Goal: Task Accomplishment & Management: Manage account settings

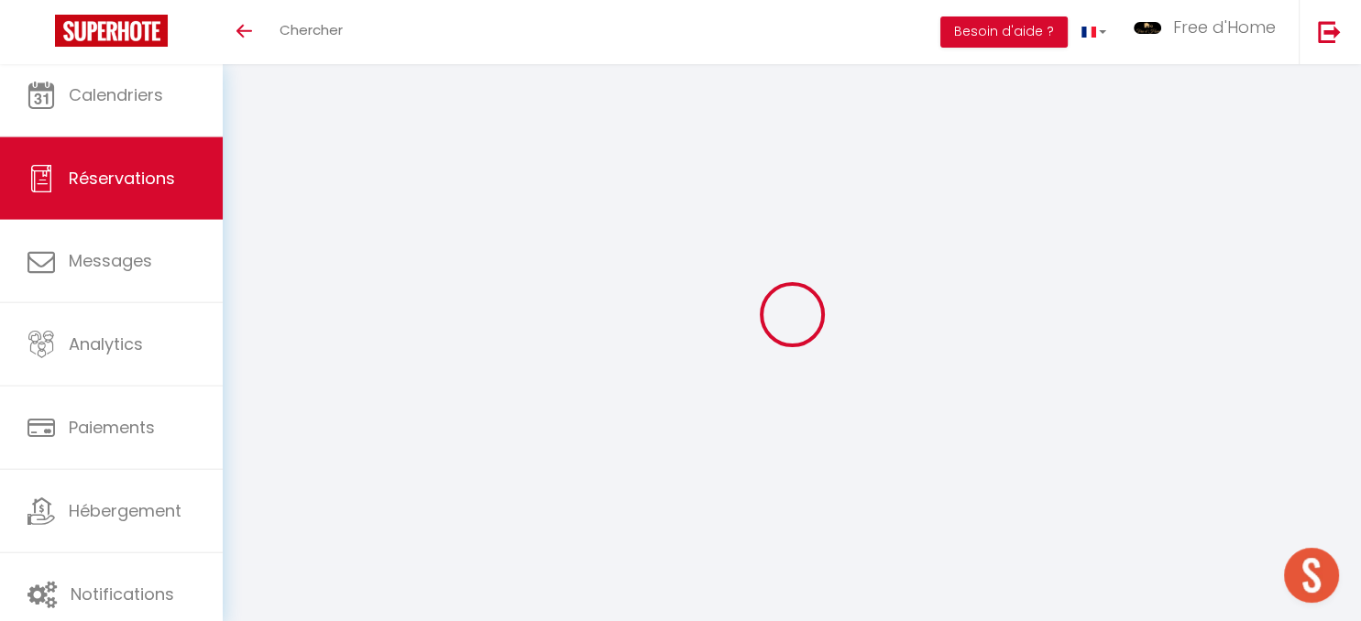
select select
checkbox input "false"
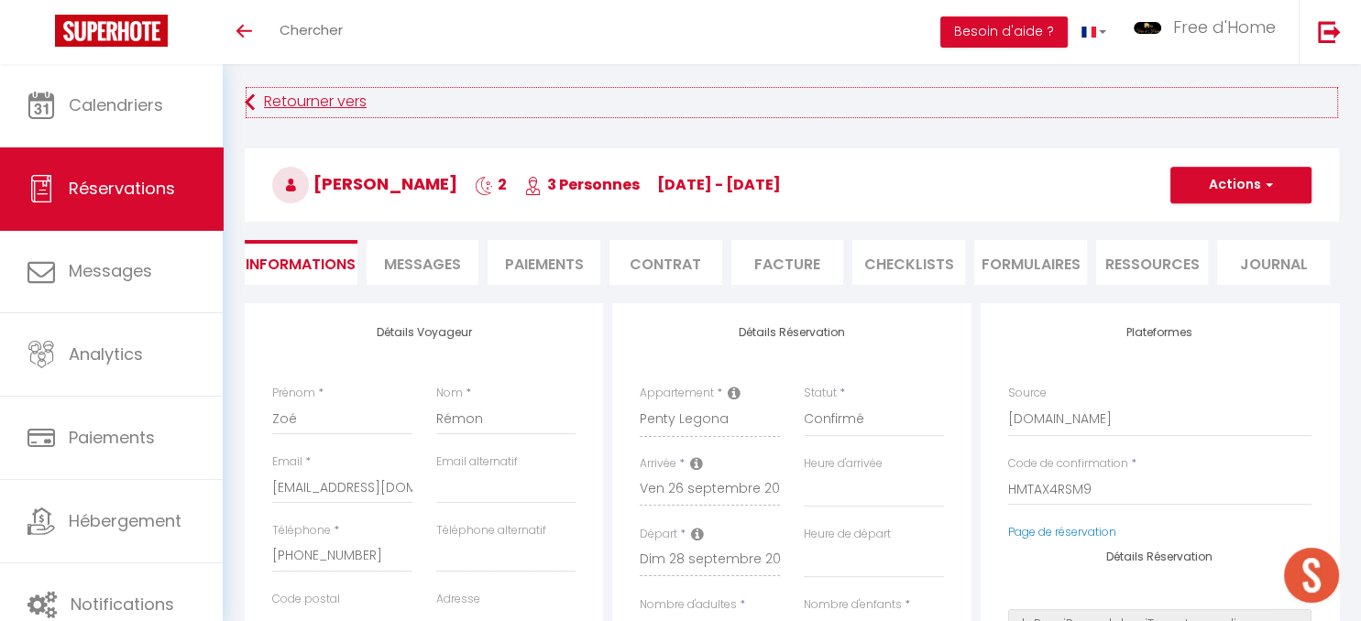
click at [274, 92] on link "Retourner vers" at bounding box center [792, 102] width 1094 height 33
click at [285, 104] on link "Retourner vers" at bounding box center [792, 102] width 1094 height 33
click at [247, 33] on icon "Toggle menubar" at bounding box center [244, 31] width 16 height 11
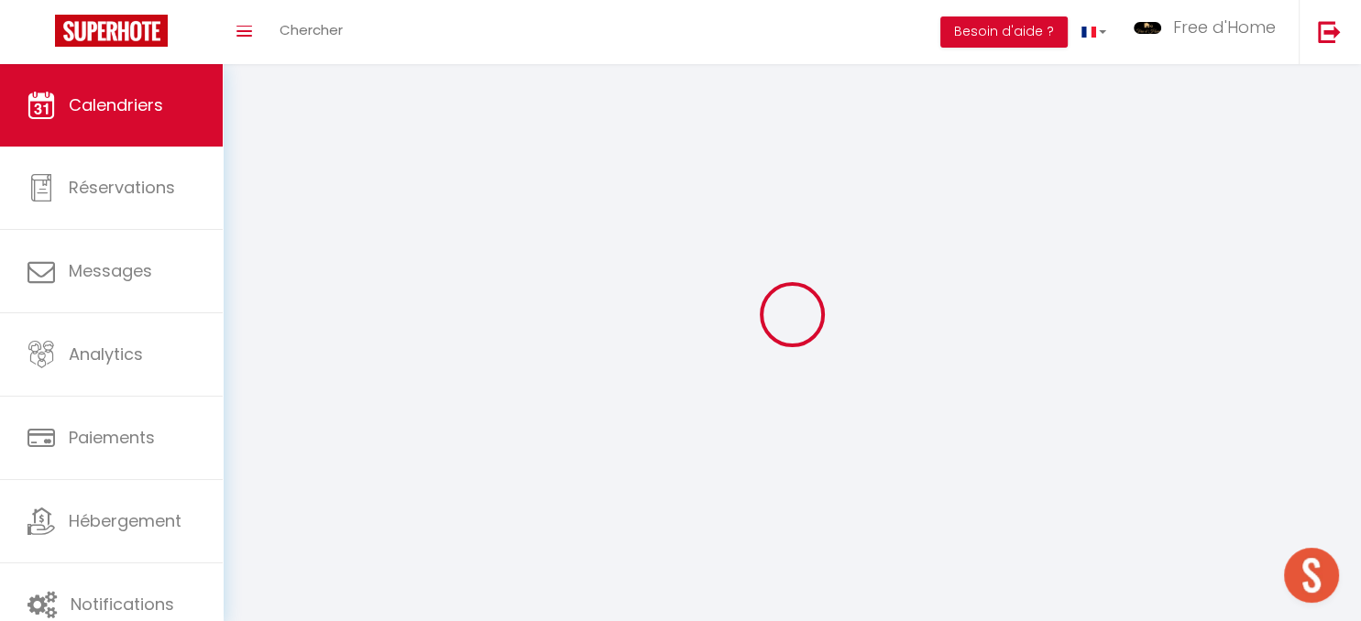
scroll to position [64, 0]
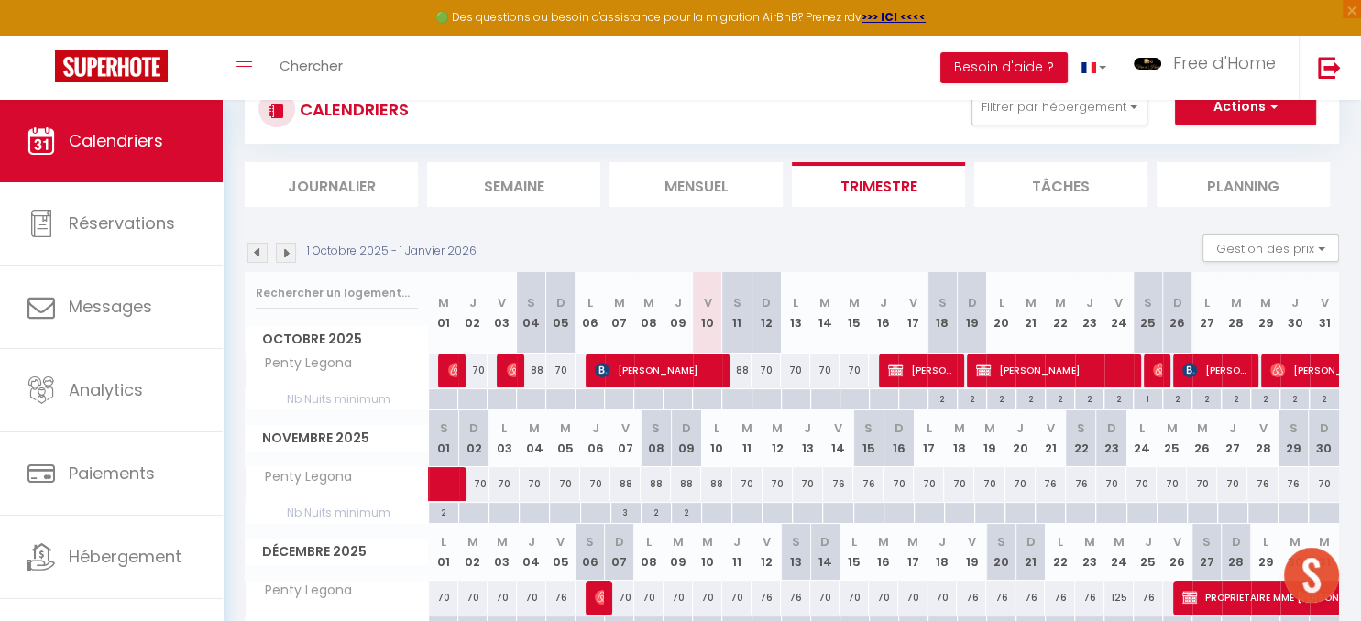
click at [624, 511] on div "3" at bounding box center [625, 511] width 29 height 17
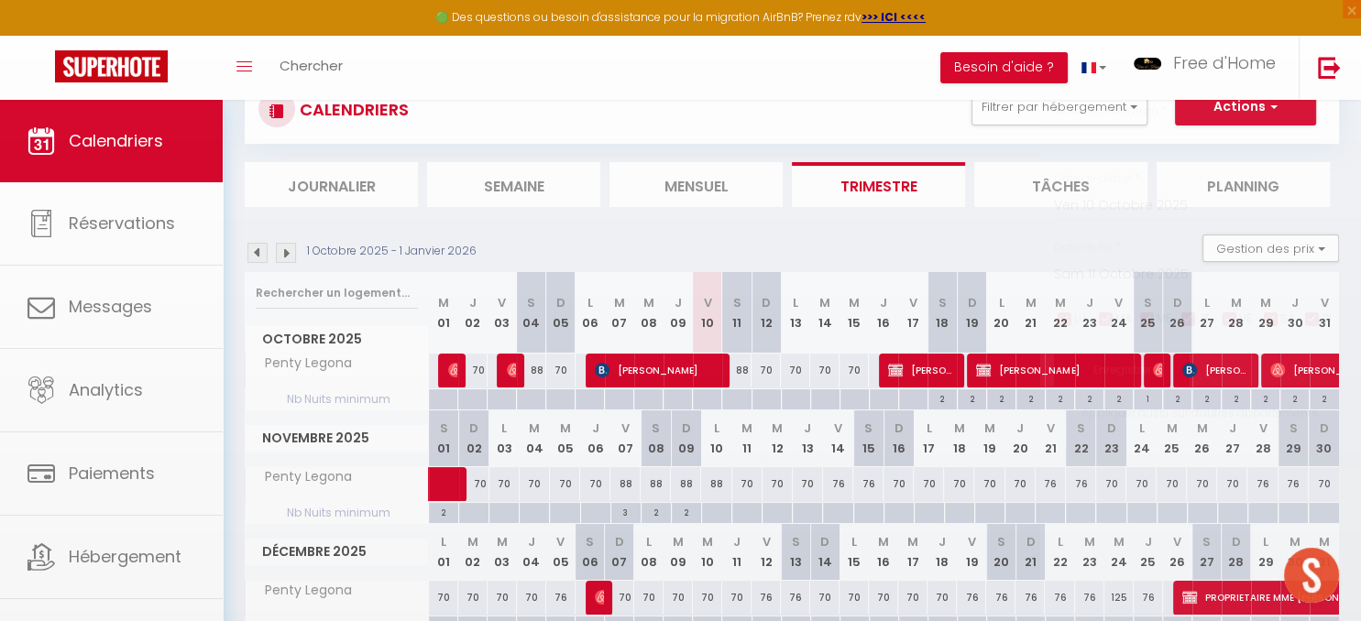
type input "3"
type input "Ven 07 Novembre 2025"
type input "Sam 08 Novembre 2025"
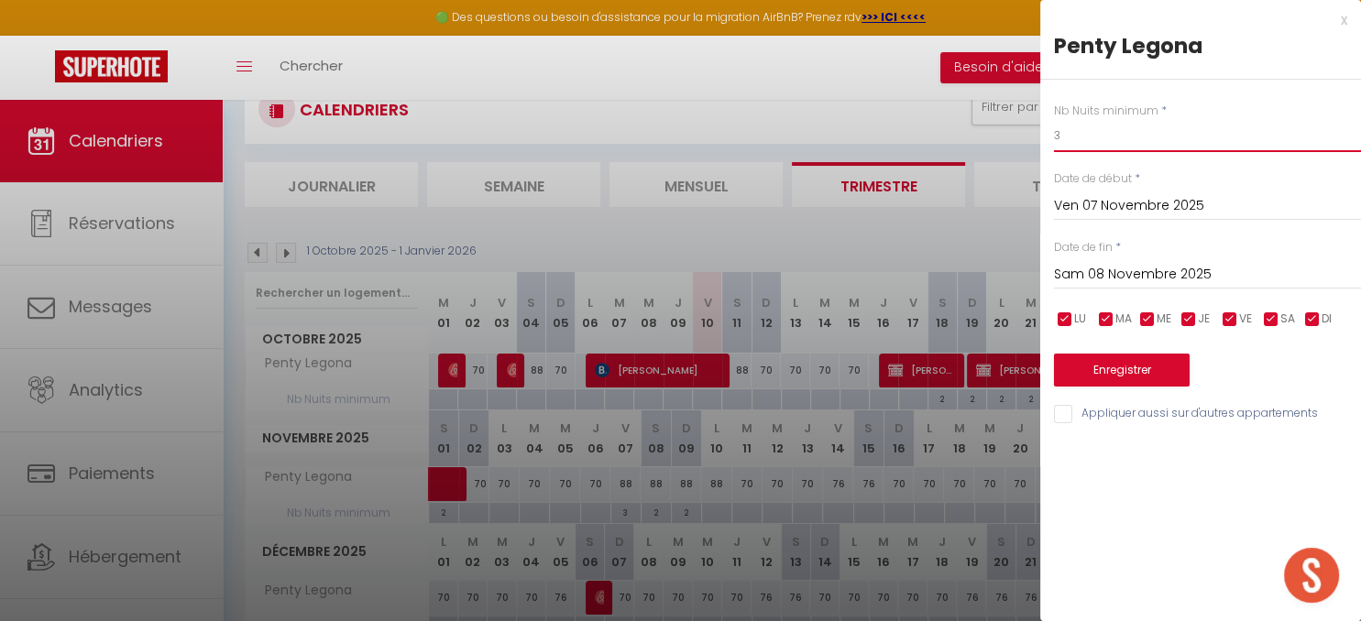
drag, startPoint x: 1066, startPoint y: 134, endPoint x: 1044, endPoint y: 148, distance: 25.9
click at [1054, 148] on input "3" at bounding box center [1207, 135] width 307 height 33
type input "2"
click at [1120, 365] on button "Enregistrer" at bounding box center [1122, 370] width 136 height 33
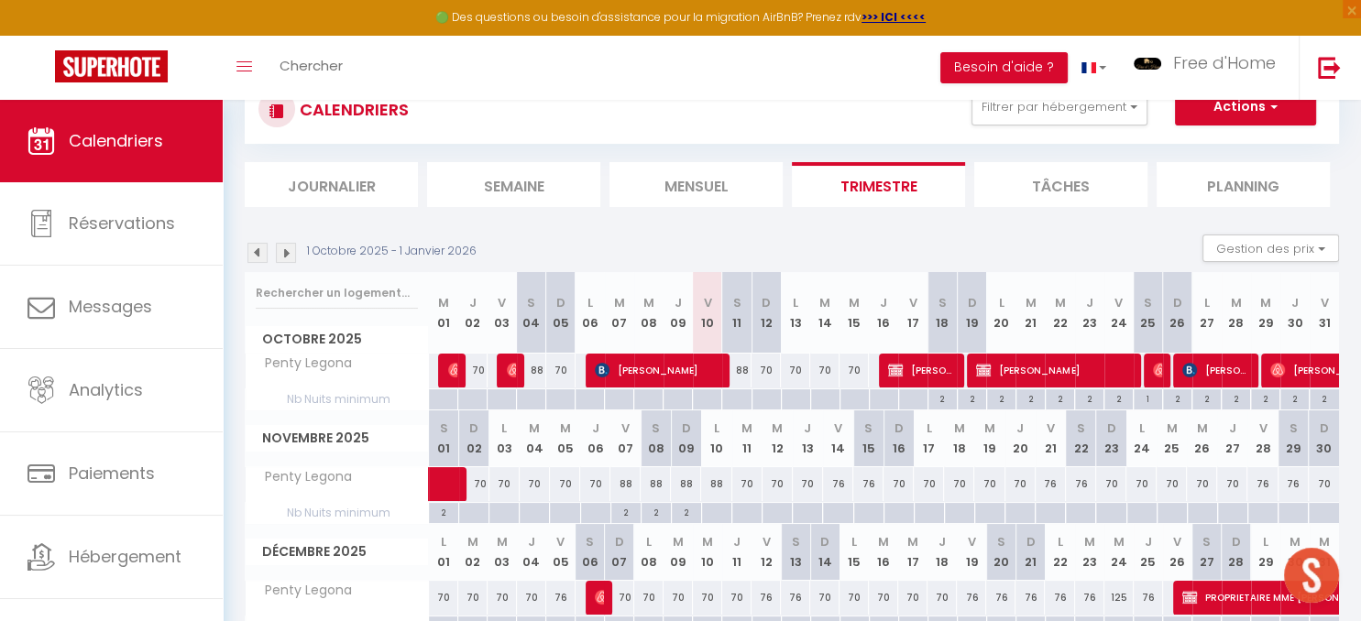
click at [656, 512] on div "2" at bounding box center [656, 511] width 29 height 17
type input "2"
type input "Sam 08 Novembre 2025"
type input "Dim 09 Novembre 2025"
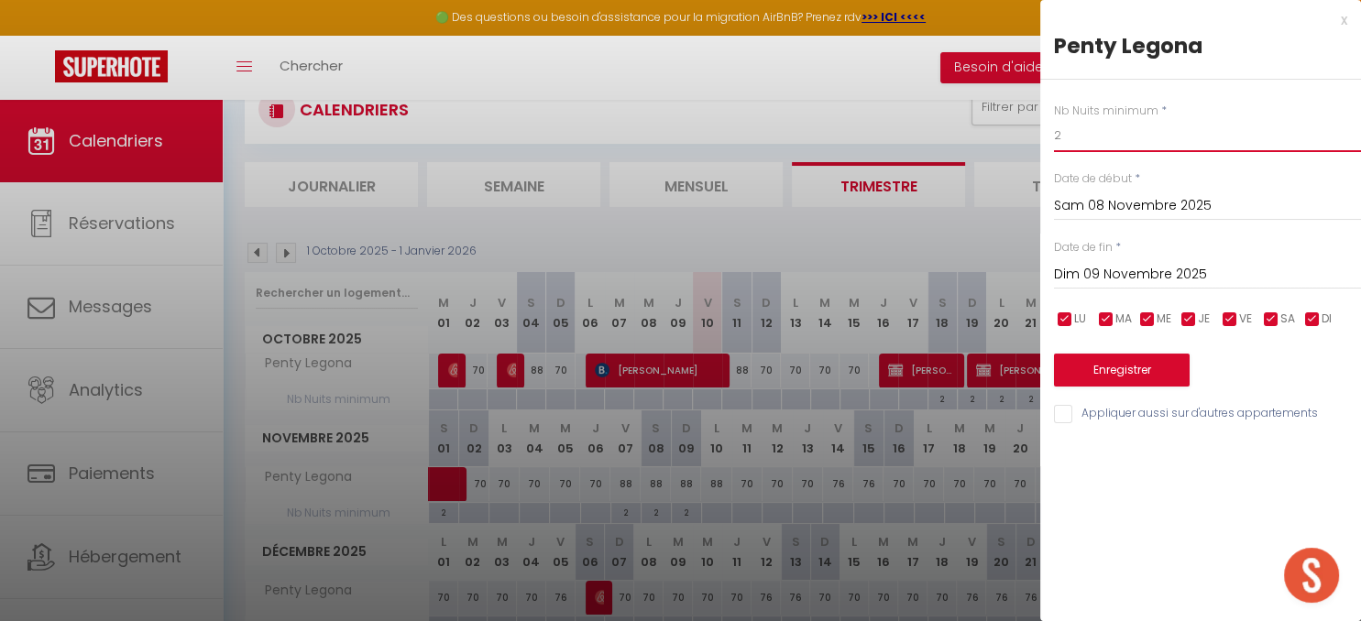
drag, startPoint x: 1075, startPoint y: 143, endPoint x: 984, endPoint y: 157, distance: 92.7
click at [1054, 152] on input "2" at bounding box center [1207, 135] width 307 height 33
type input "1"
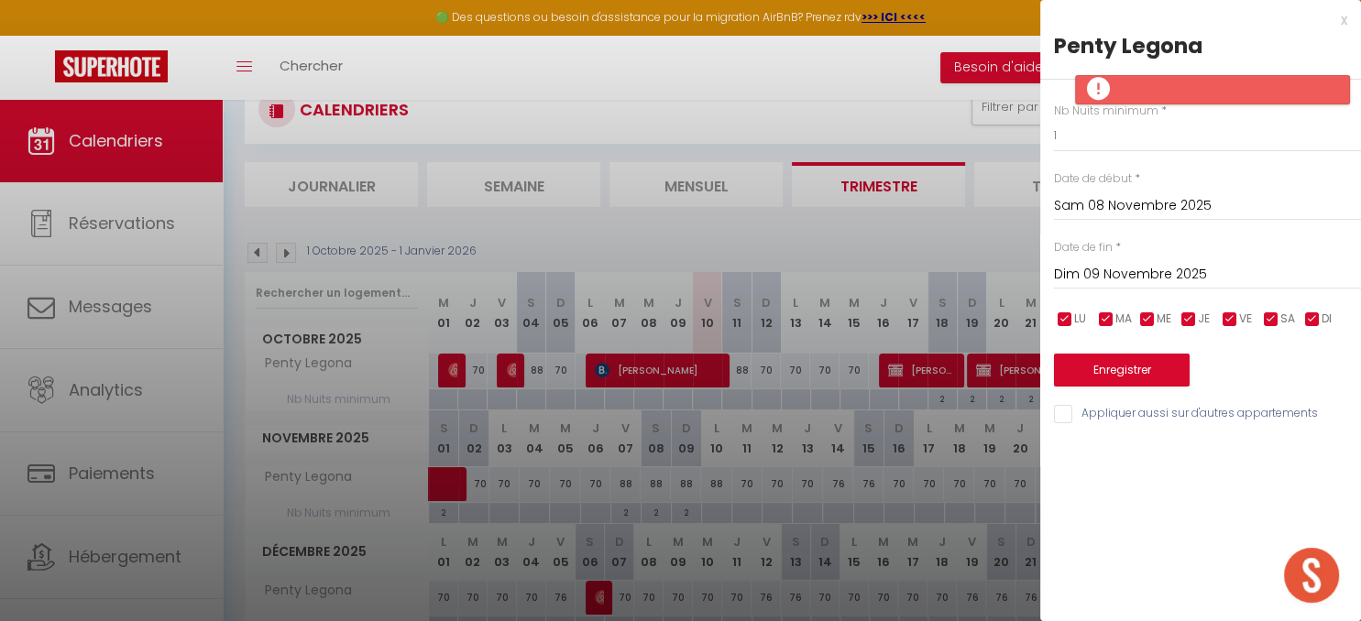
click at [1126, 270] on input "Dim 09 Novembre 2025" at bounding box center [1207, 275] width 307 height 24
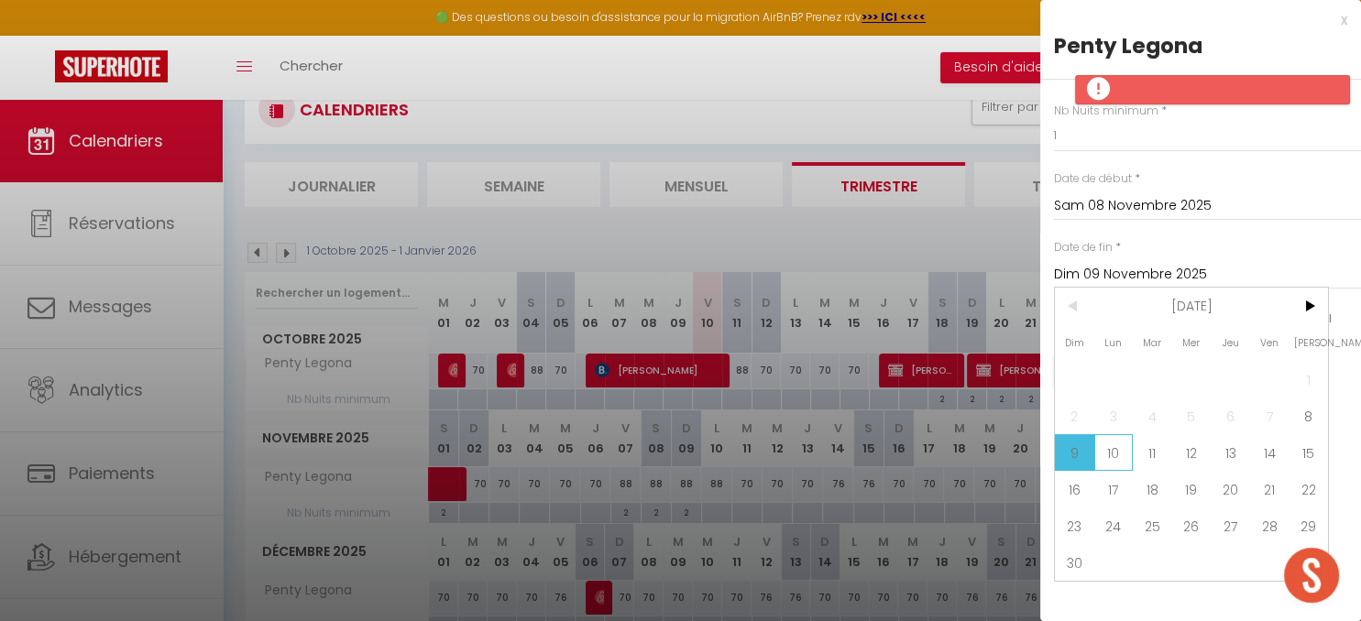
click at [1126, 456] on span "10" at bounding box center [1113, 452] width 39 height 37
type input "Lun 10 Novembre 2025"
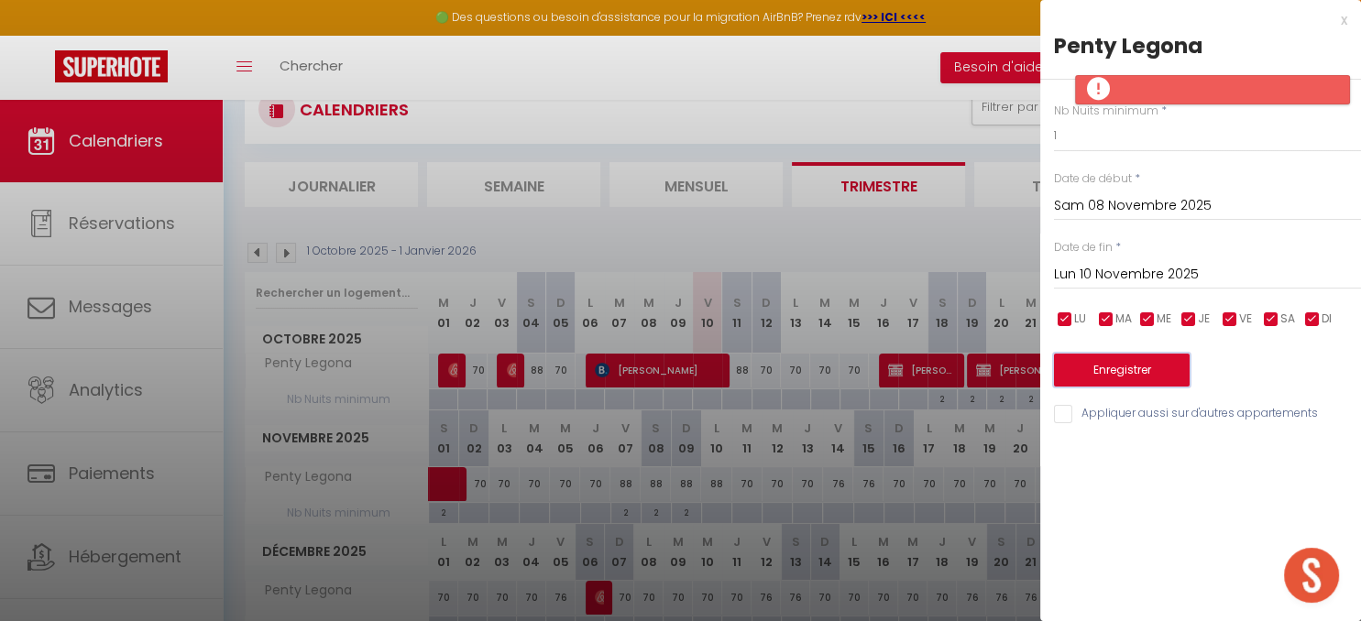
click at [1123, 374] on button "Enregistrer" at bounding box center [1122, 370] width 136 height 33
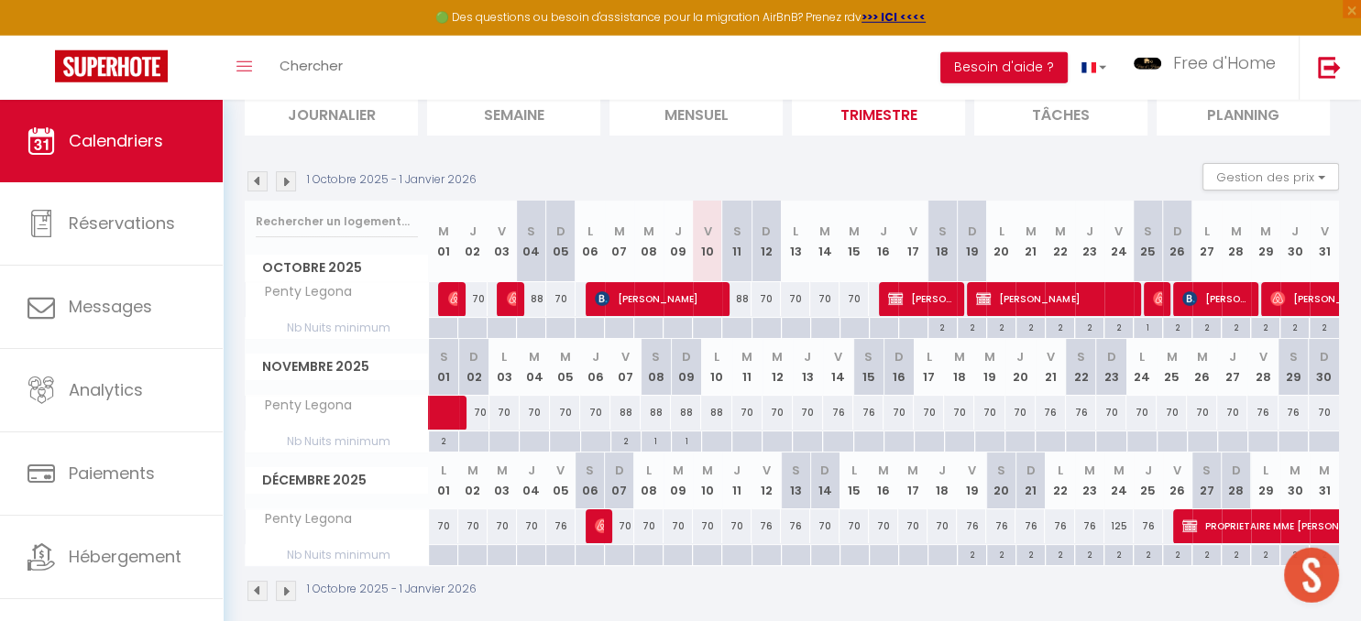
scroll to position [154, 0]
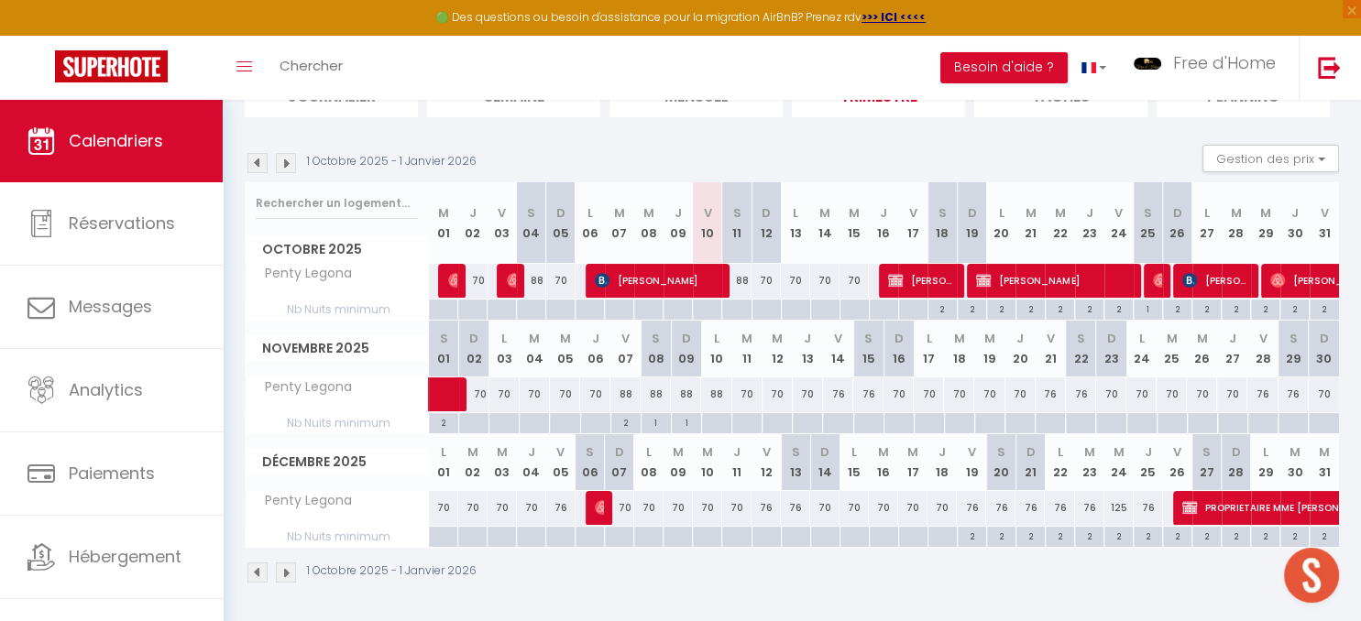
click at [973, 530] on div "2" at bounding box center [972, 535] width 28 height 17
type input "2"
type input "Ven 19 Décembre 2025"
type input "Sam 20 Décembre 2025"
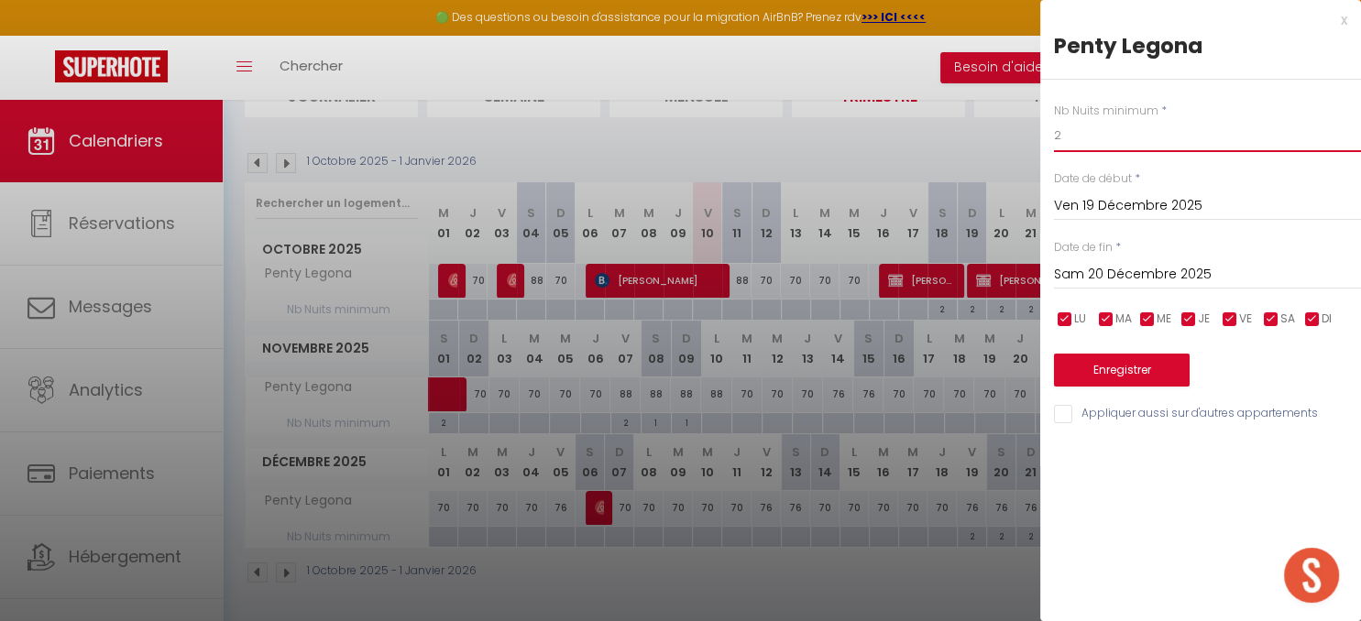
drag, startPoint x: 1074, startPoint y: 119, endPoint x: 1028, endPoint y: 131, distance: 47.4
click at [1054, 134] on input "2" at bounding box center [1207, 135] width 307 height 33
type input "1"
click at [1113, 366] on button "Enregistrer" at bounding box center [1122, 370] width 136 height 33
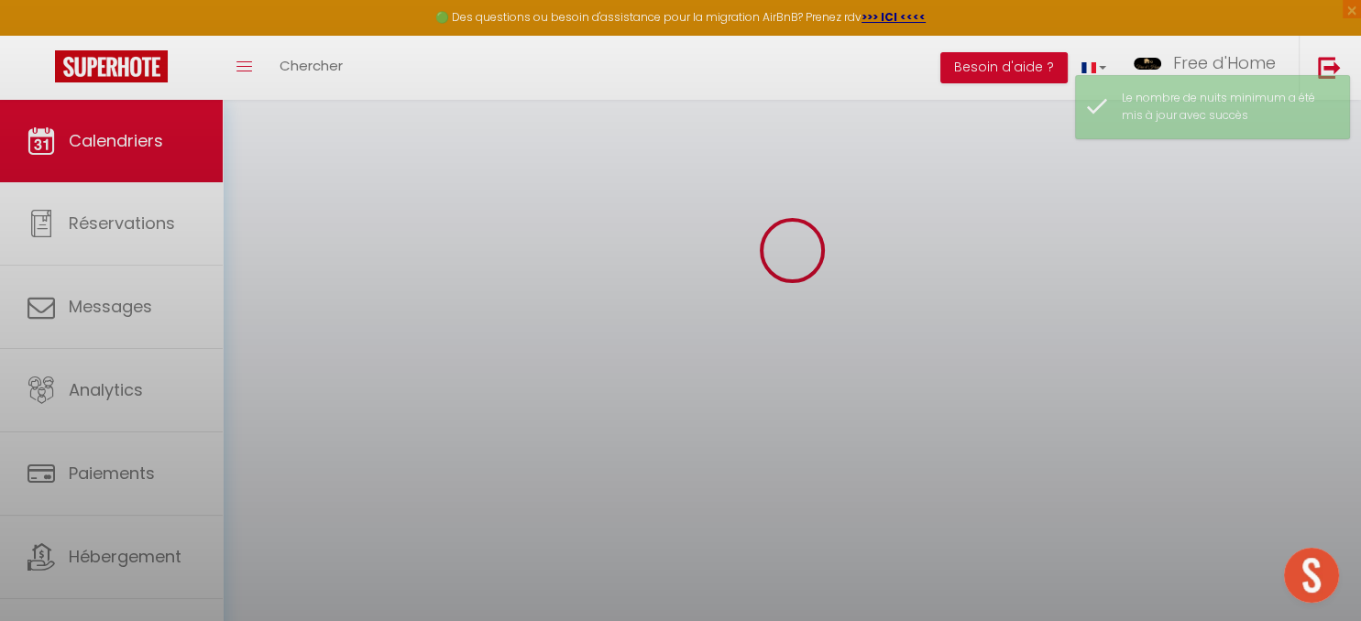
scroll to position [99, 0]
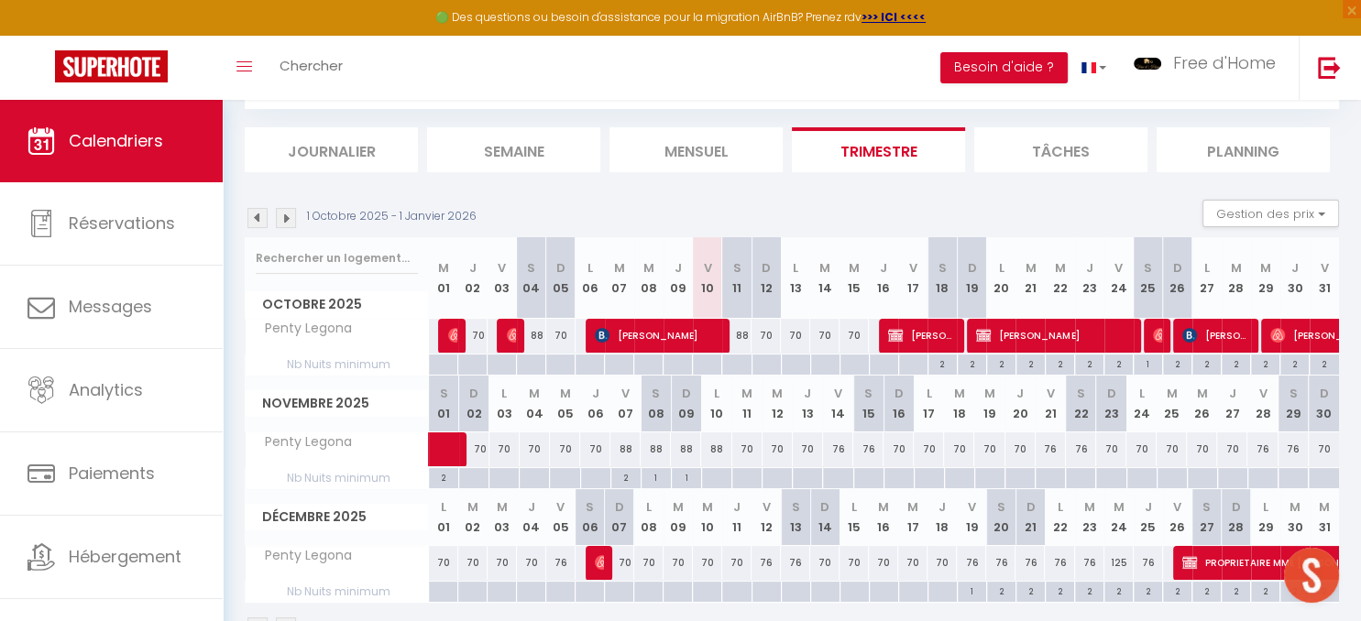
click at [801, 614] on div "1 Octobre 2025 - 1 Janvier 2026" at bounding box center [792, 630] width 1094 height 54
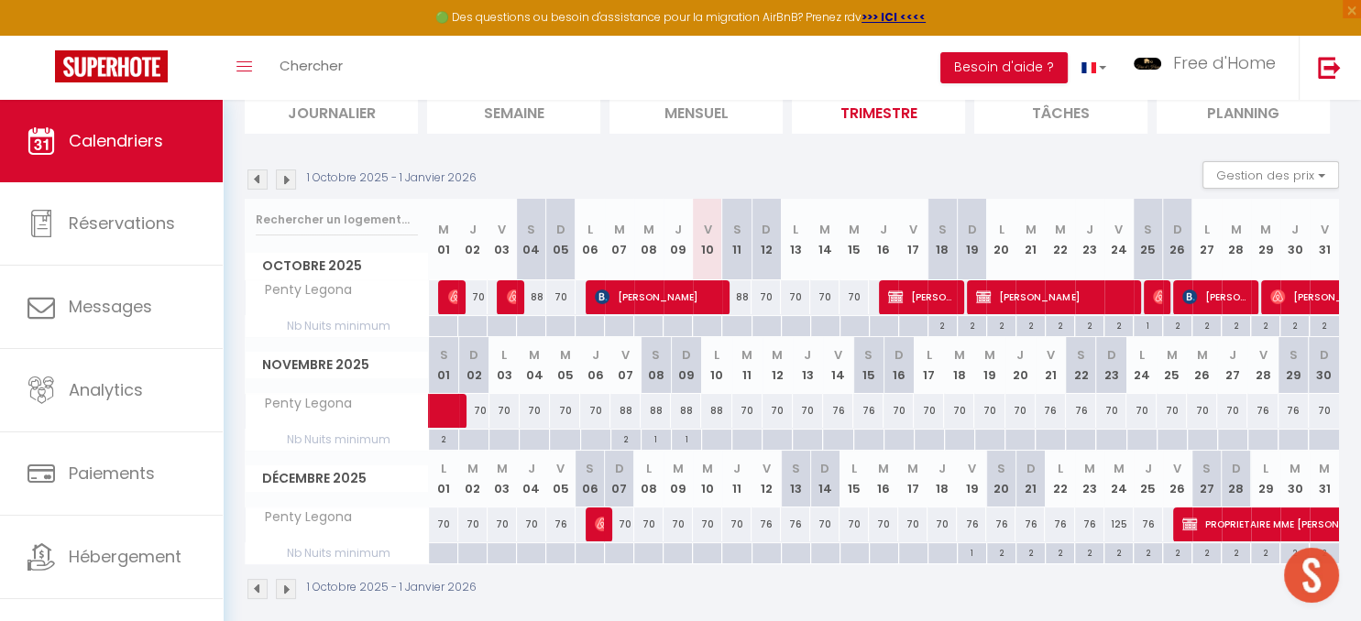
scroll to position [154, 0]
